Goal: Transaction & Acquisition: Purchase product/service

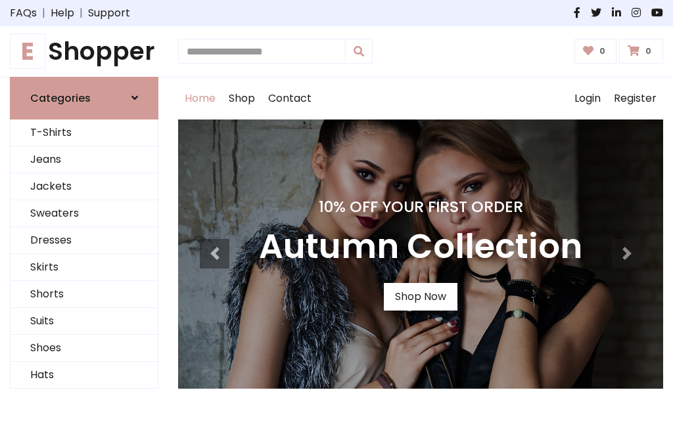
click at [337, 216] on h4 "10% Off Your First Order" at bounding box center [420, 207] width 323 height 18
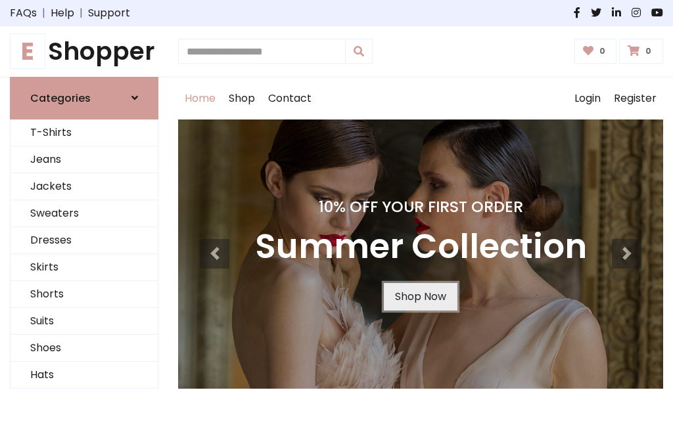
click at [420, 296] on link "Shop Now" at bounding box center [421, 297] width 74 height 28
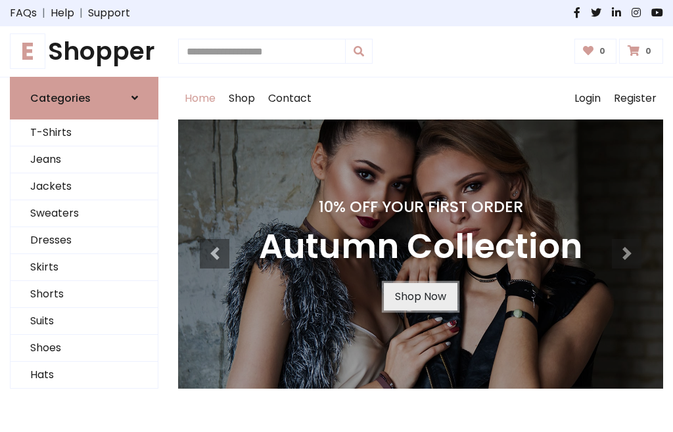
click at [420, 296] on link "Shop Now" at bounding box center [421, 297] width 74 height 28
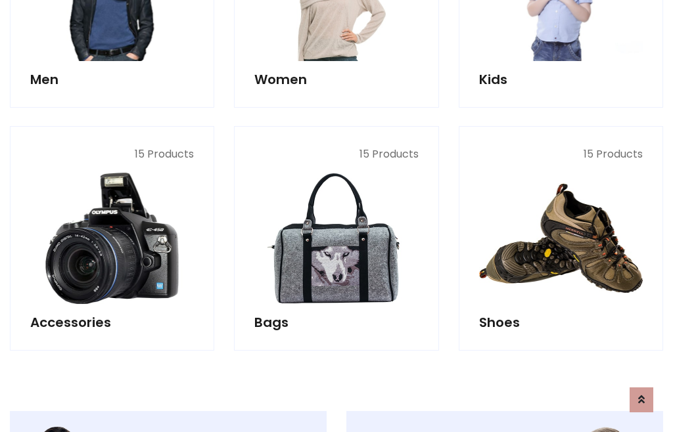
scroll to position [1311, 0]
